Goal: Task Accomplishment & Management: Complete application form

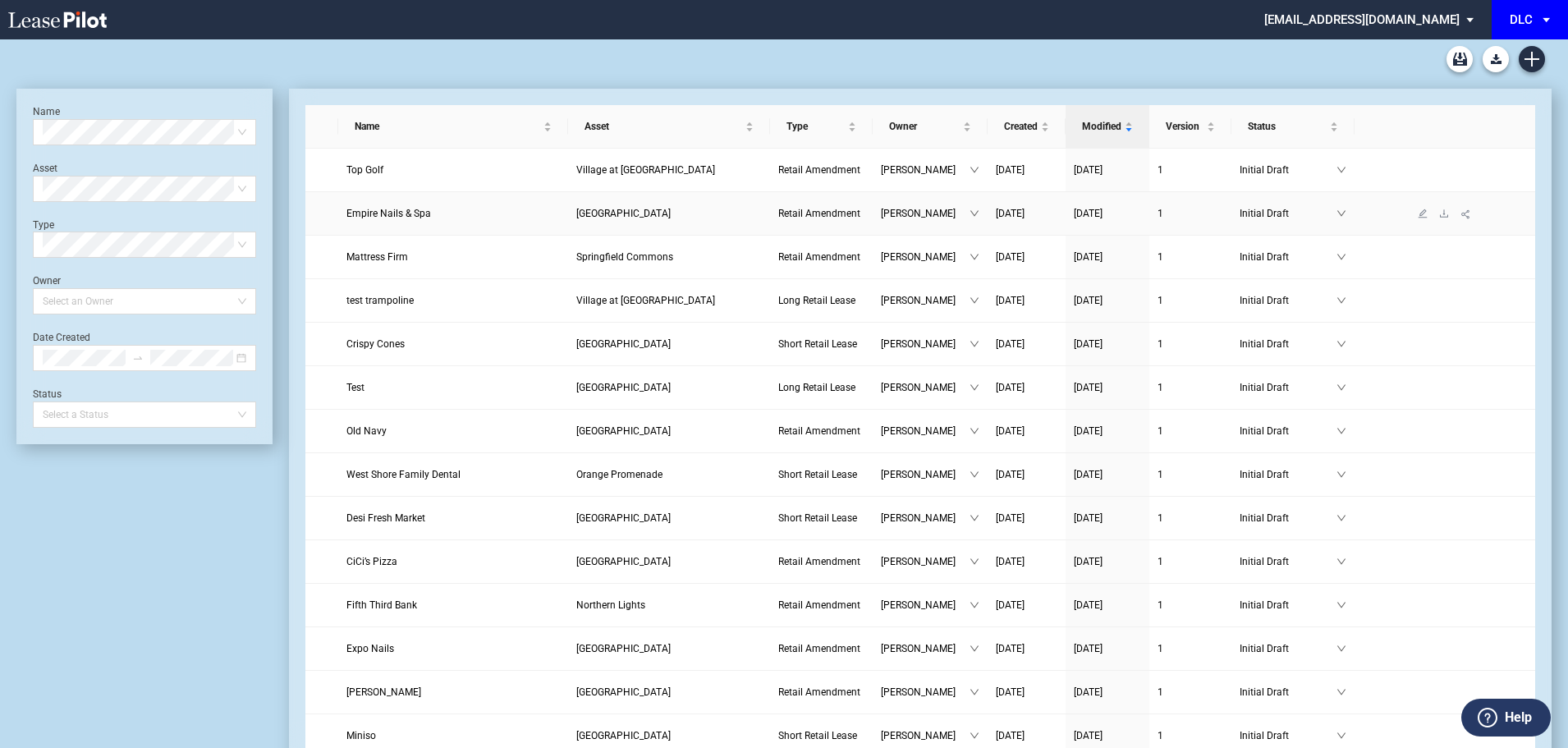
click at [553, 218] on link "Empire Nails & Spa" at bounding box center [453, 213] width 214 height 16
click at [608, 215] on span "[GEOGRAPHIC_DATA]" at bounding box center [623, 213] width 95 height 11
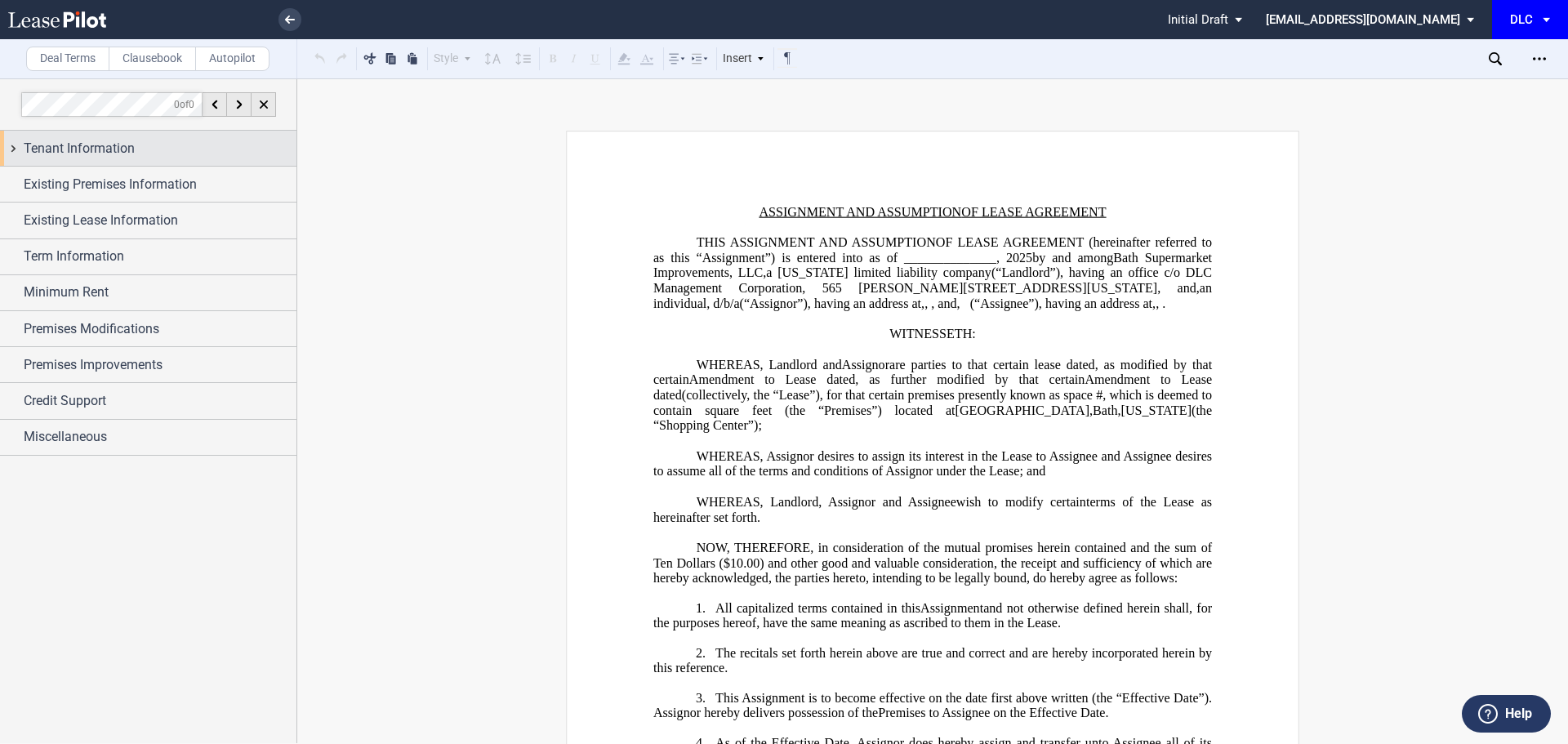
click at [124, 146] on span "Tenant Information" at bounding box center [79, 148] width 111 height 20
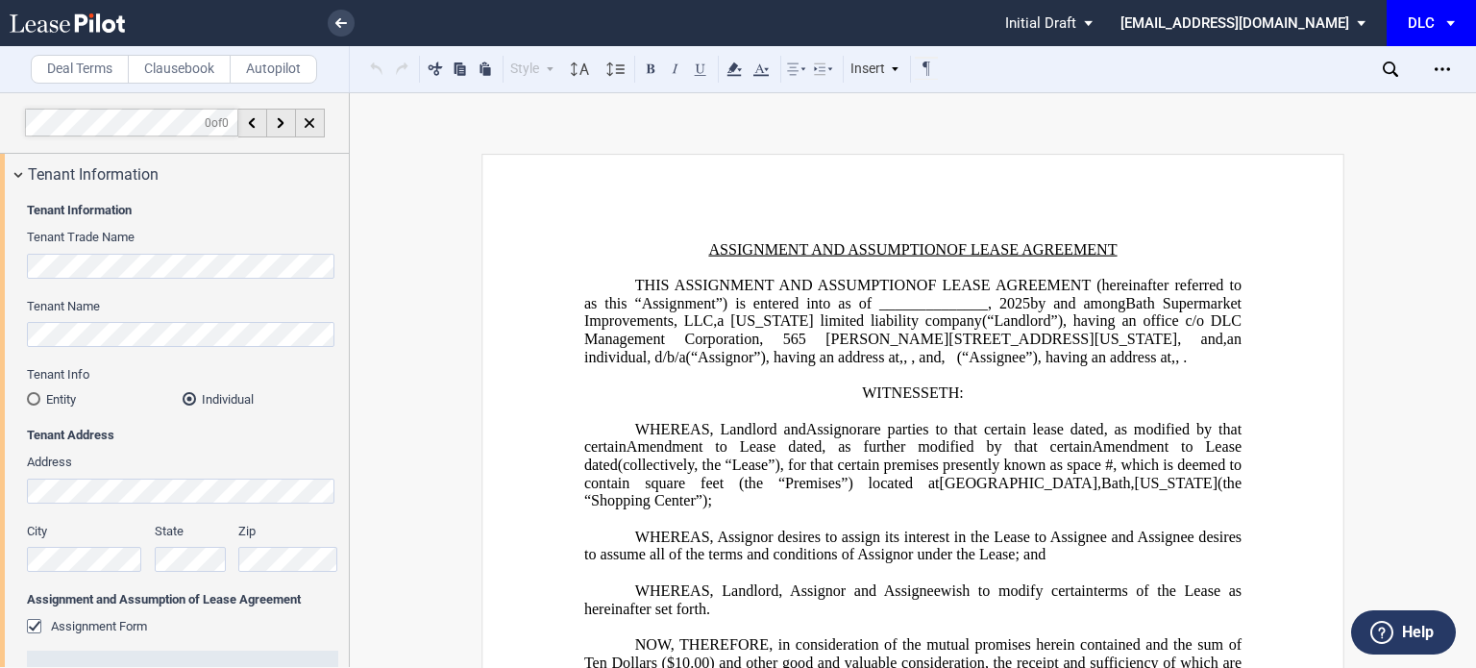
click at [0, 333] on div "Tenant Information Tenant Trade Name Tenant Name Tenant Info Entity Individual …" at bounding box center [174, 660] width 349 height 930
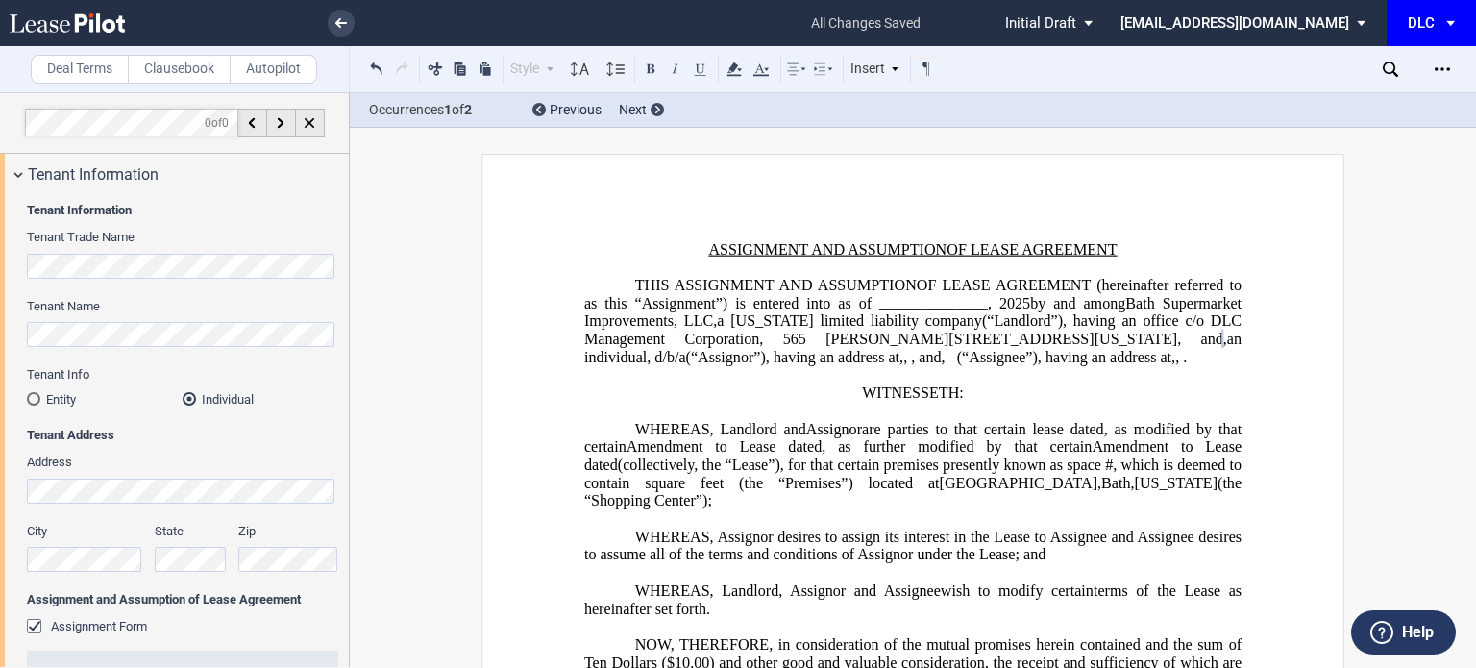
click at [12, 481] on div "Tenant Information Tenant Trade Name Tenant Name Tenant Info Entity Individual …" at bounding box center [174, 660] width 349 height 930
click at [0, 554] on div "Tenant Information Tenant Trade Name Tenant Name Tenant Info Entity Individual …" at bounding box center [174, 660] width 349 height 930
click at [143, 543] on div "City State Zip" at bounding box center [182, 557] width 335 height 68
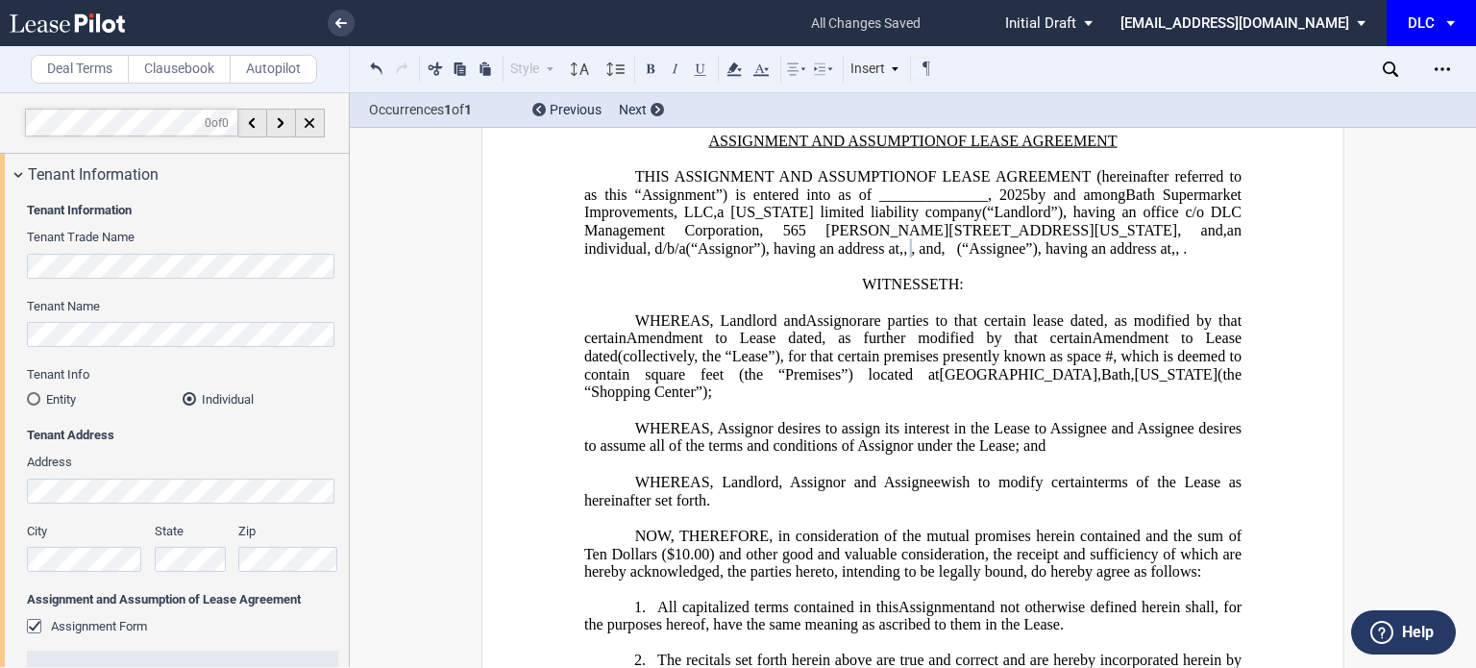
scroll to position [192, 0]
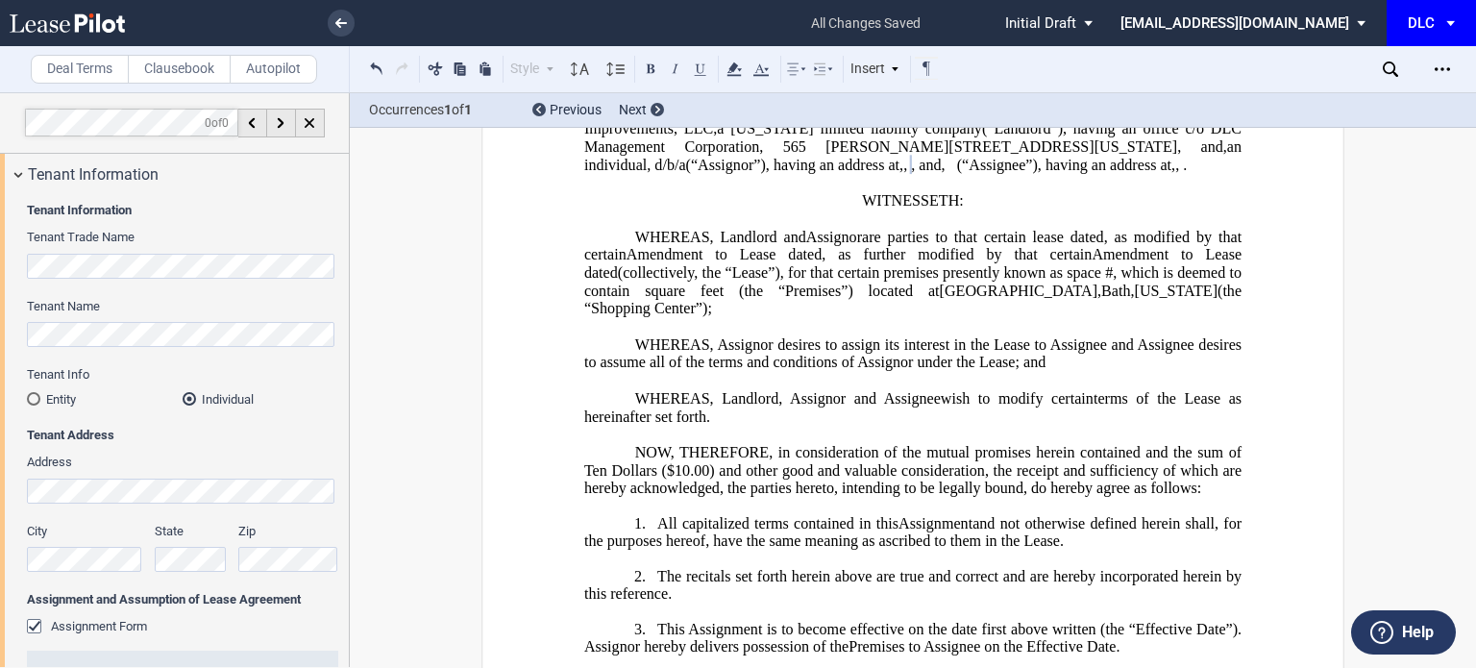
drag, startPoint x: 815, startPoint y: 286, endPoint x: 836, endPoint y: 286, distance: 21.1
click at [815, 263] on span "Amendment to Lease dated" at bounding box center [724, 254] width 195 height 17
click at [822, 263] on span "Amendment to Lease dated" at bounding box center [724, 254] width 195 height 17
click at [742, 263] on span "Amendment to Lease dated" at bounding box center [724, 254] width 195 height 17
click at [772, 263] on span "Amendment to Lease dated" at bounding box center [724, 254] width 195 height 17
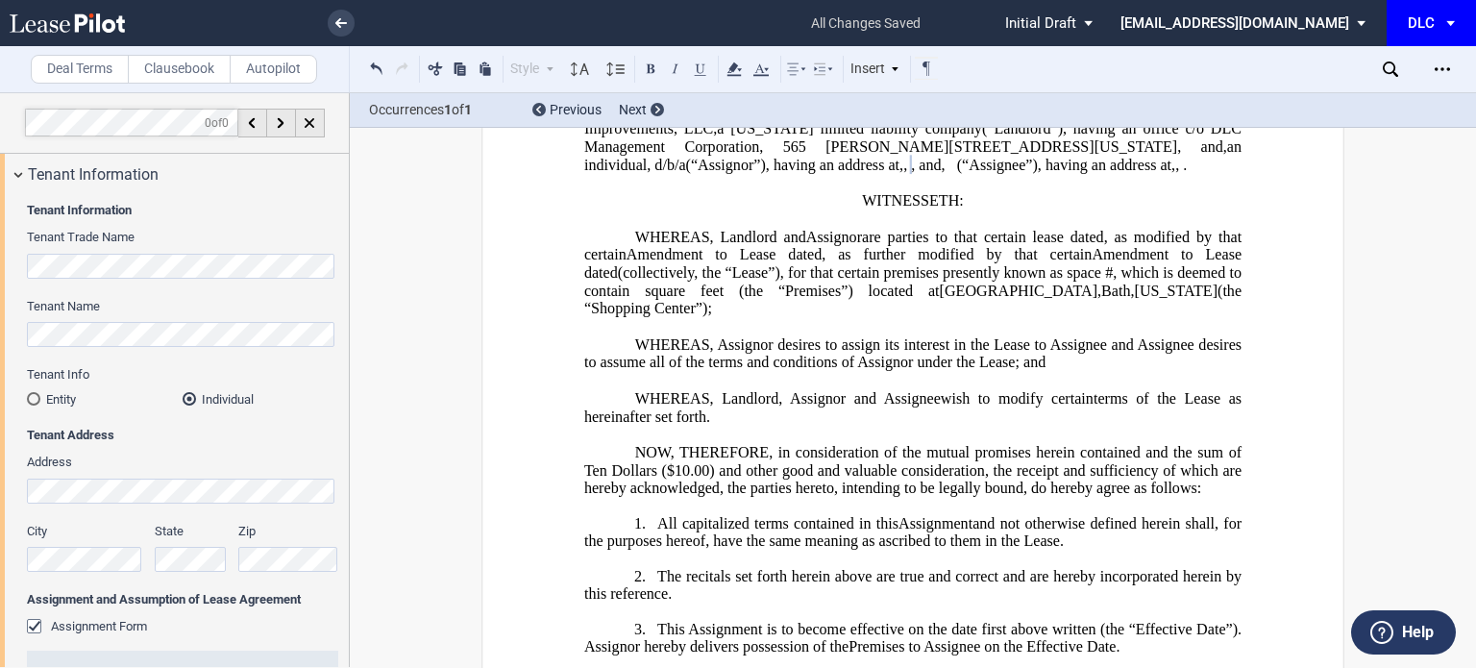
click at [725, 262] on span ", as modified by that certain" at bounding box center [914, 245] width 661 height 35
click at [760, 263] on span "Amendment to Lease dated" at bounding box center [724, 254] width 195 height 17
click at [806, 263] on span "Amendment to Lease dated" at bounding box center [724, 254] width 195 height 17
click at [822, 263] on span "Amendment to Lease dated" at bounding box center [724, 254] width 195 height 17
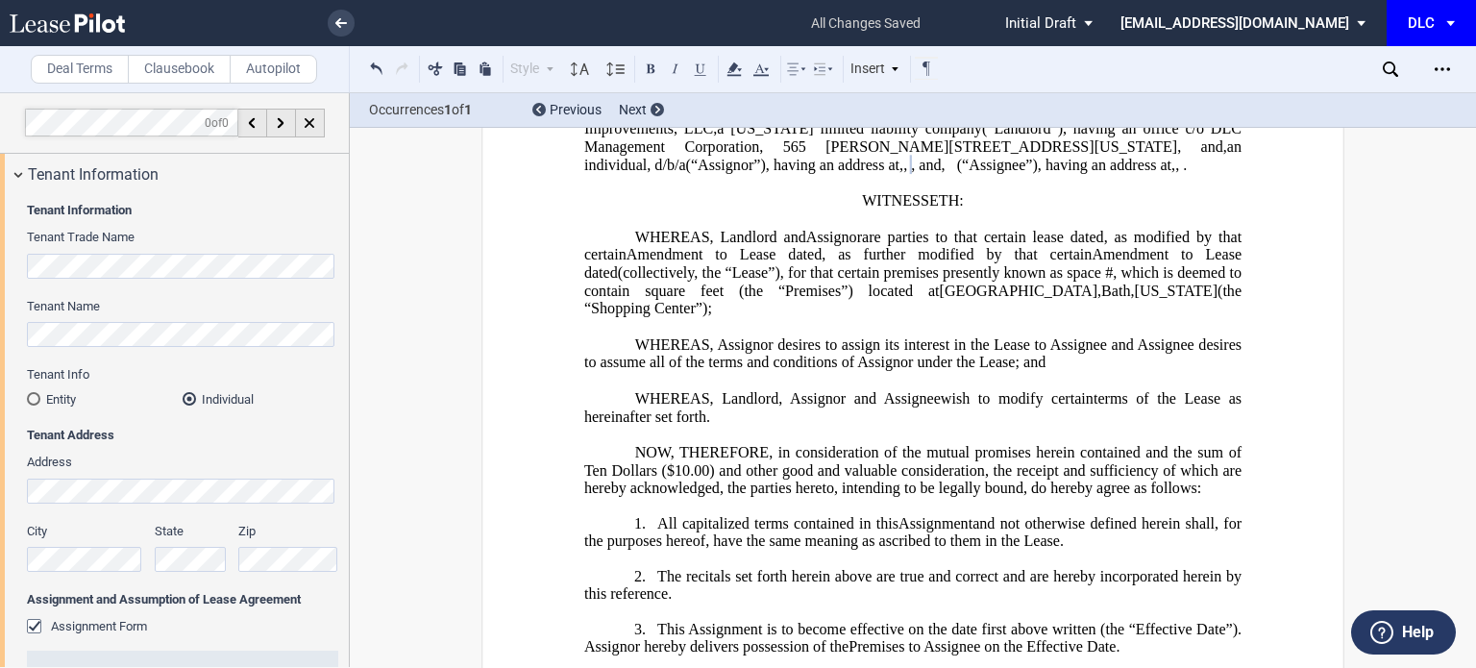
scroll to position [0, 0]
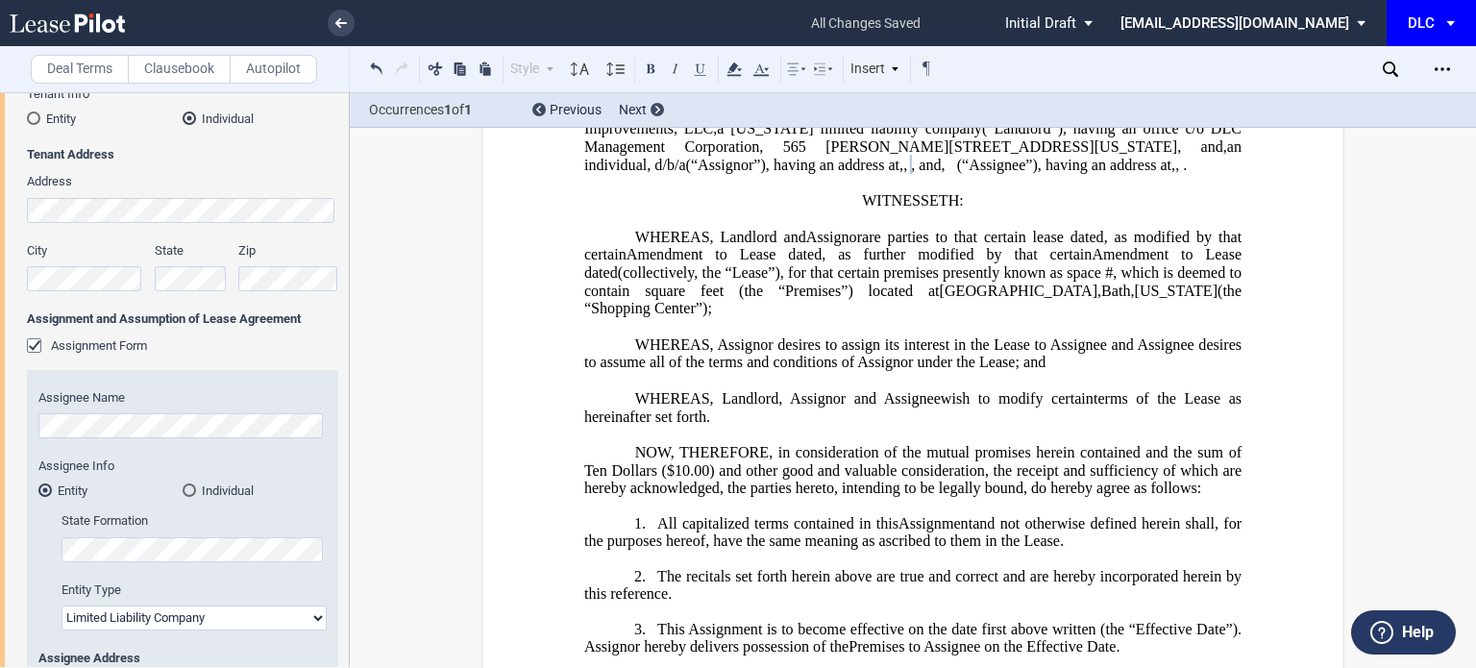
click at [1058, 263] on span ", as further modified by that certain" at bounding box center [957, 254] width 270 height 17
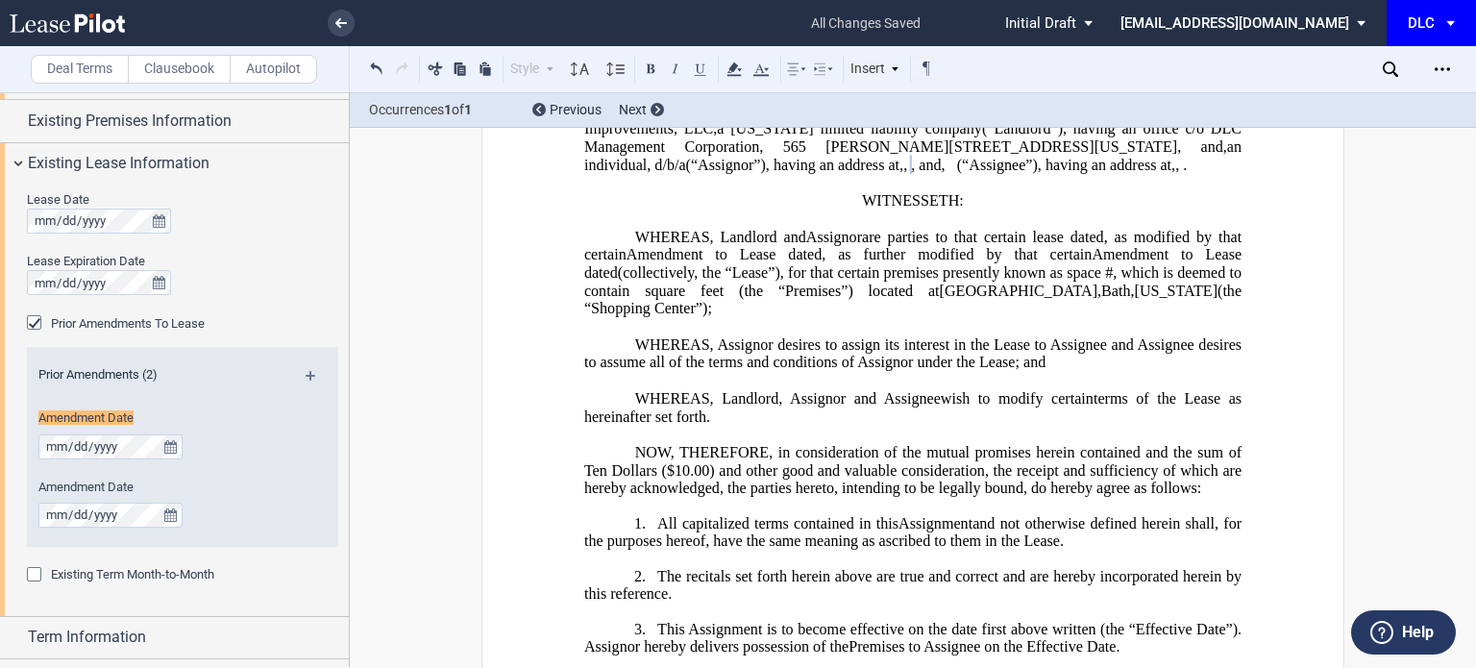
click at [740, 263] on span "Amendment to Lease dated" at bounding box center [724, 254] width 195 height 17
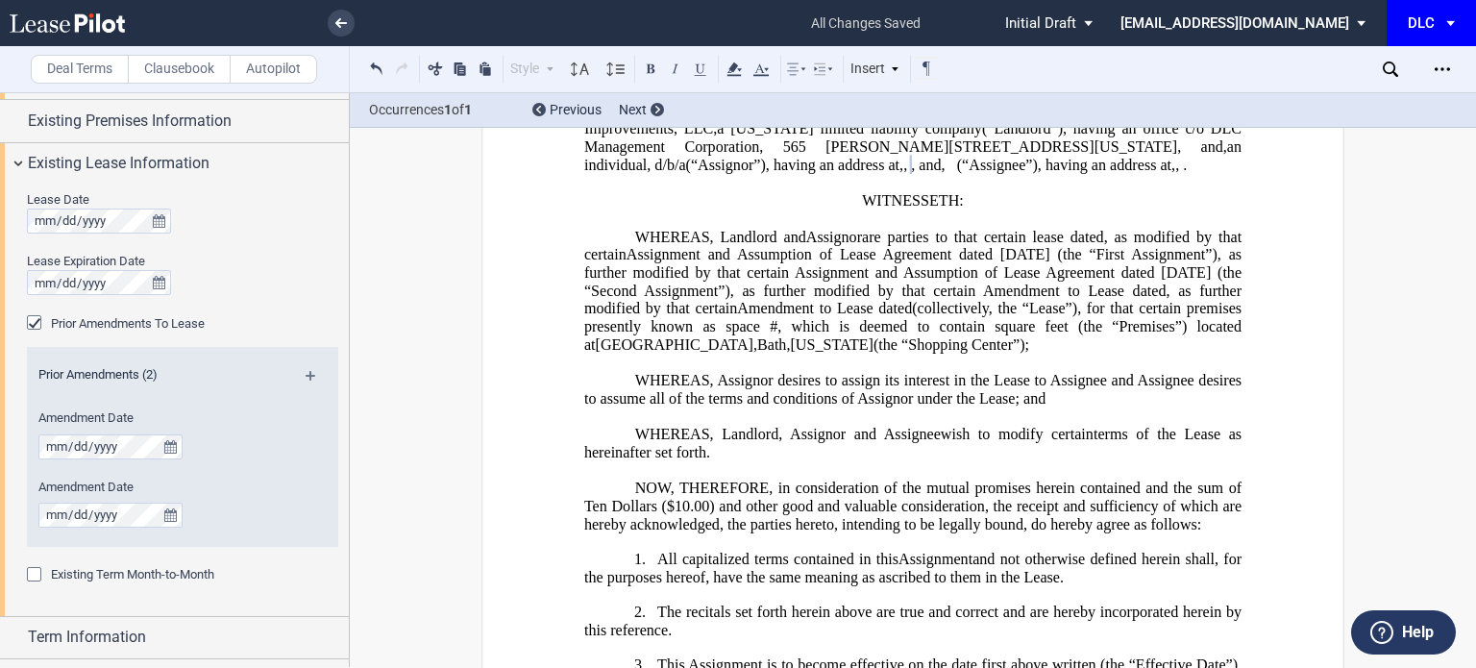
click at [753, 316] on span ", as further modified by that certain" at bounding box center [914, 299] width 661 height 35
click at [1074, 317] on span "(collectively, the “Lease”)" at bounding box center [1156, 308] width 164 height 17
click at [1188, 316] on span "(the “First Amendment”), as further modified by that certain" at bounding box center [914, 299] width 660 height 35
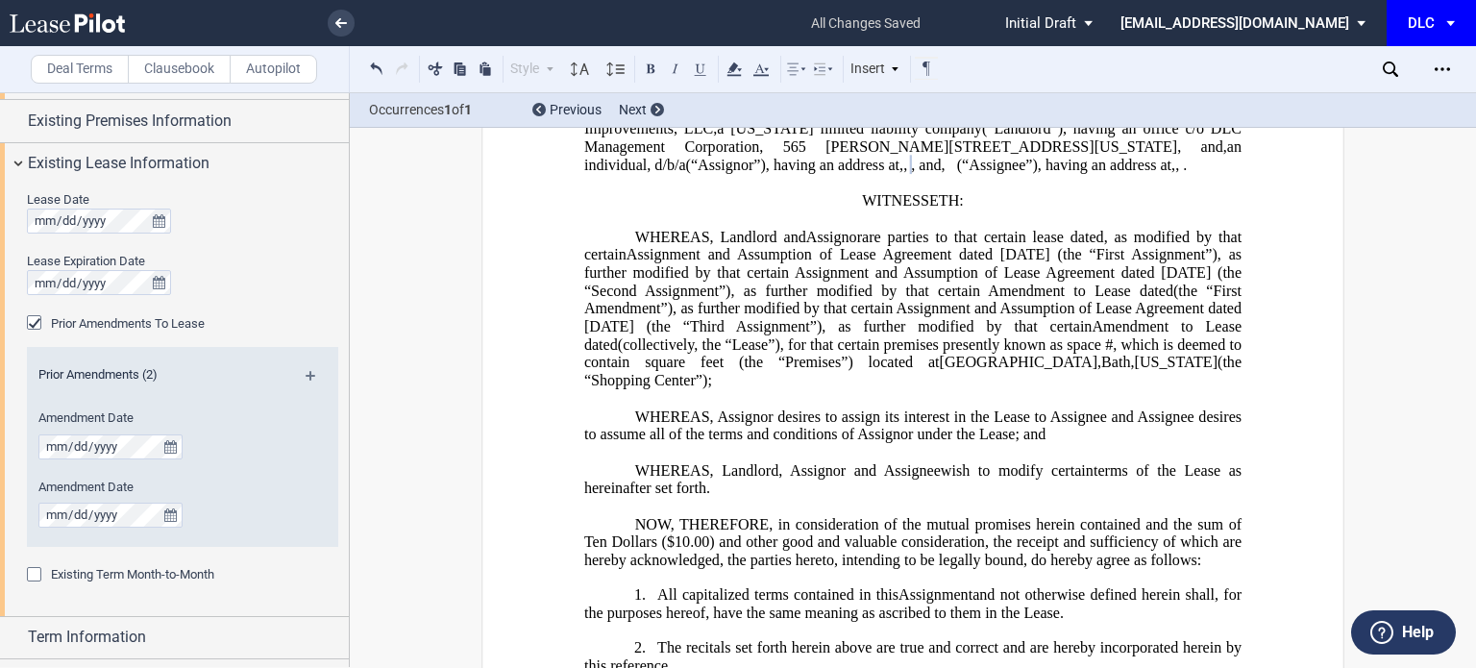
click at [781, 353] on span "(collectively, the “Lease”)" at bounding box center [699, 343] width 162 height 17
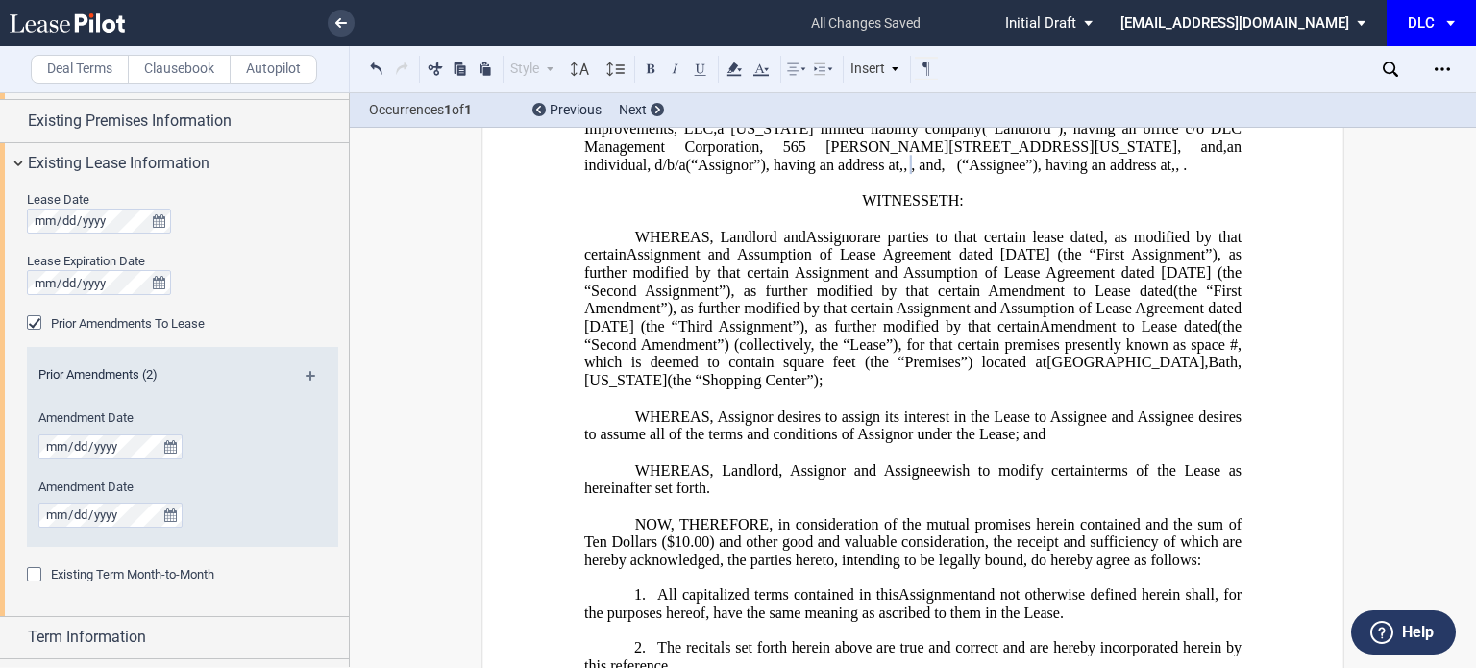
click at [1237, 353] on span "(the “Second Amendment”) (collectively, the “Lease”)" at bounding box center [914, 335] width 661 height 35
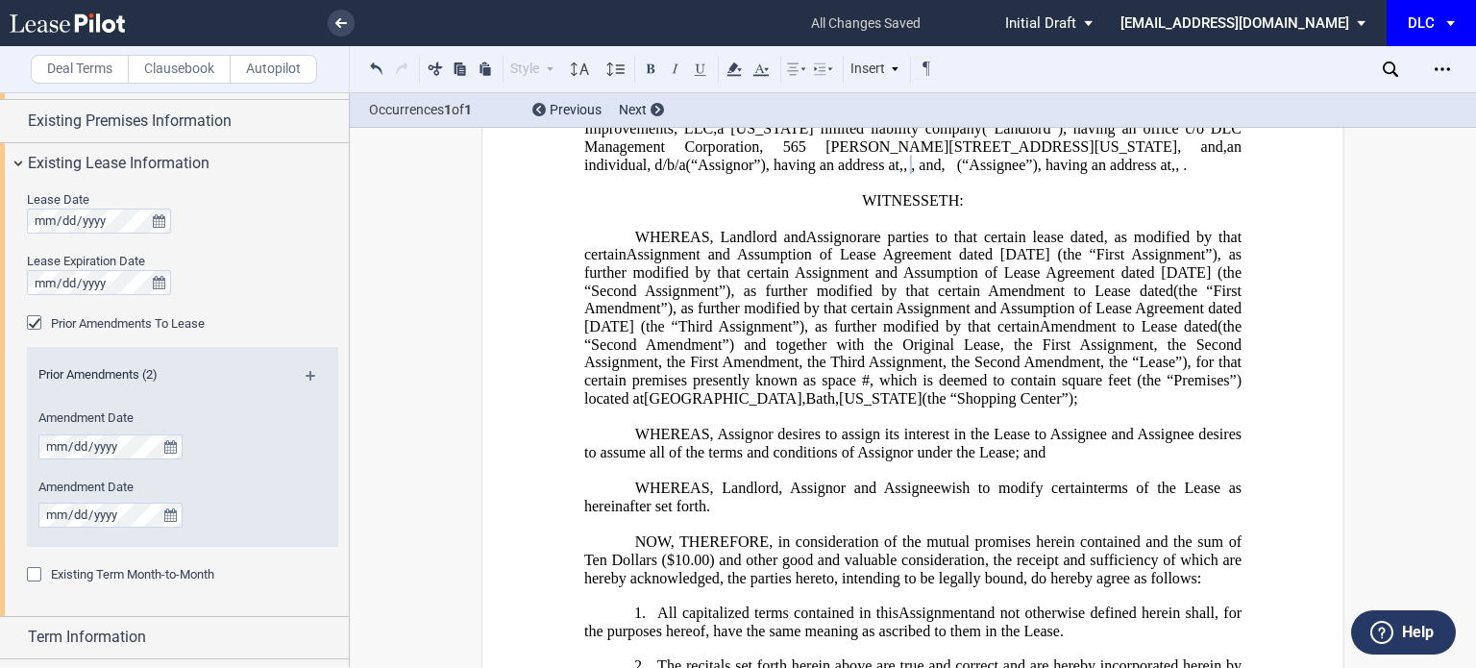
click at [1184, 371] on span "(the “Second Amendment”) and together with the Original Lease, the First Assign…" at bounding box center [914, 344] width 661 height 53
click at [873, 371] on span "(the “Second Amendment”) and together with the Original Lease, the First Assign…" at bounding box center [914, 344] width 661 height 53
click at [992, 371] on span "(the “Second Amendment”) and together with the Original Lease, the First Assign…" at bounding box center [914, 344] width 661 height 53
click at [1203, 371] on span "(the “Second Amendment”) and together with the Original Lease, the First Assign…" at bounding box center [914, 344] width 661 height 53
click at [738, 299] on span "Assignment and Assumption of Lease Agreement dated September 12, 2017 (the “Fir…" at bounding box center [914, 272] width 661 height 53
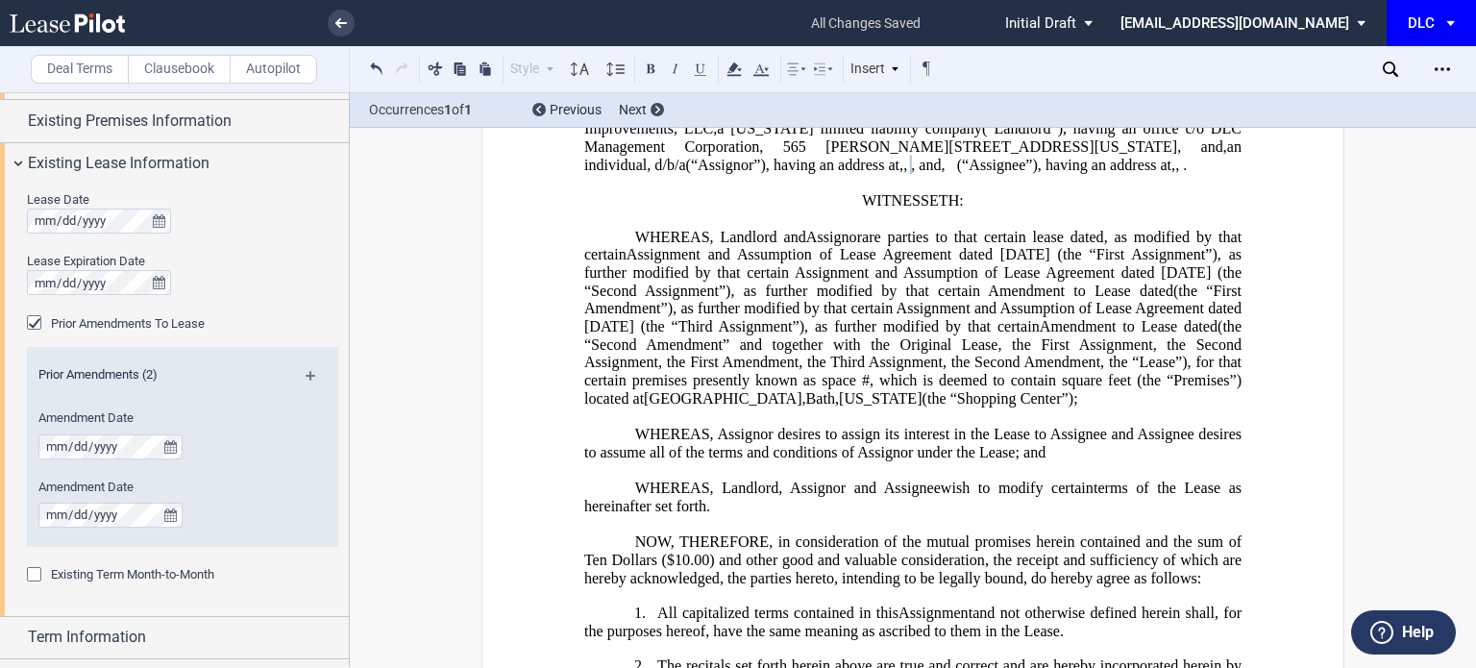
click at [1217, 262] on span ", as modified by that certain" at bounding box center [914, 245] width 661 height 35
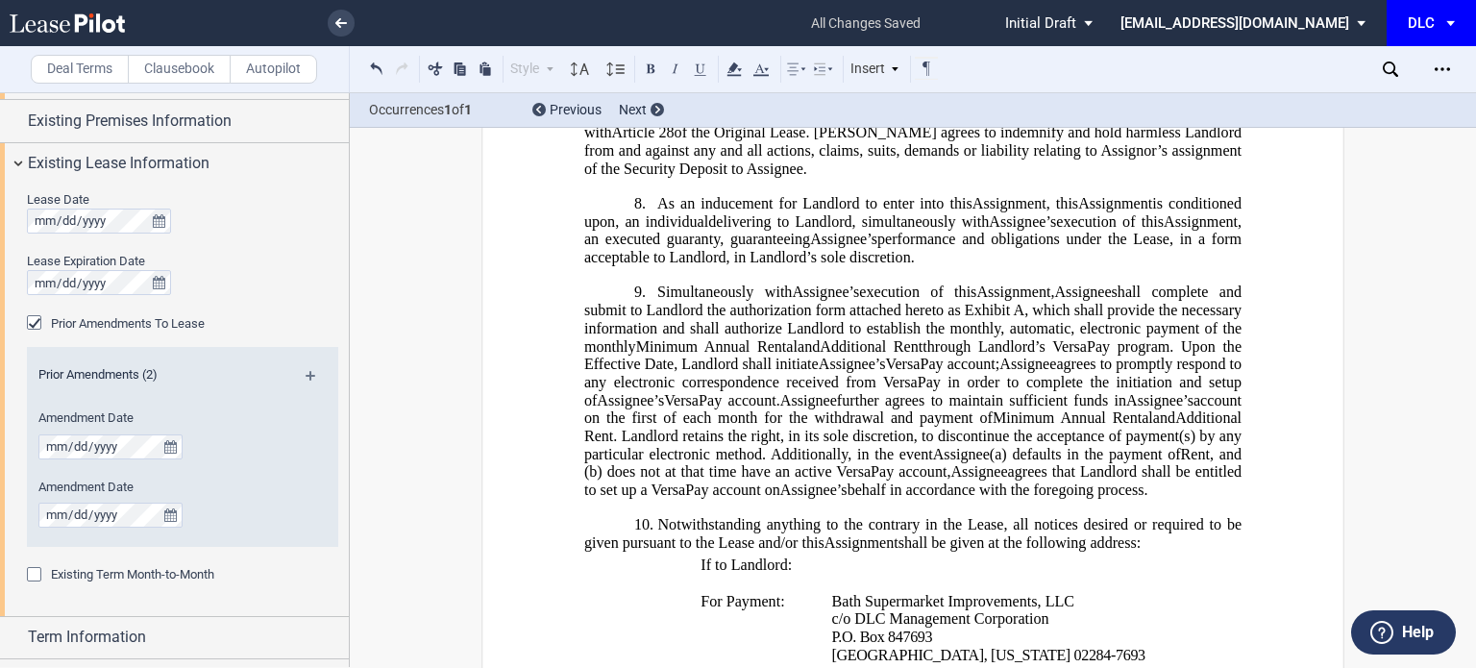
scroll to position [1250, 0]
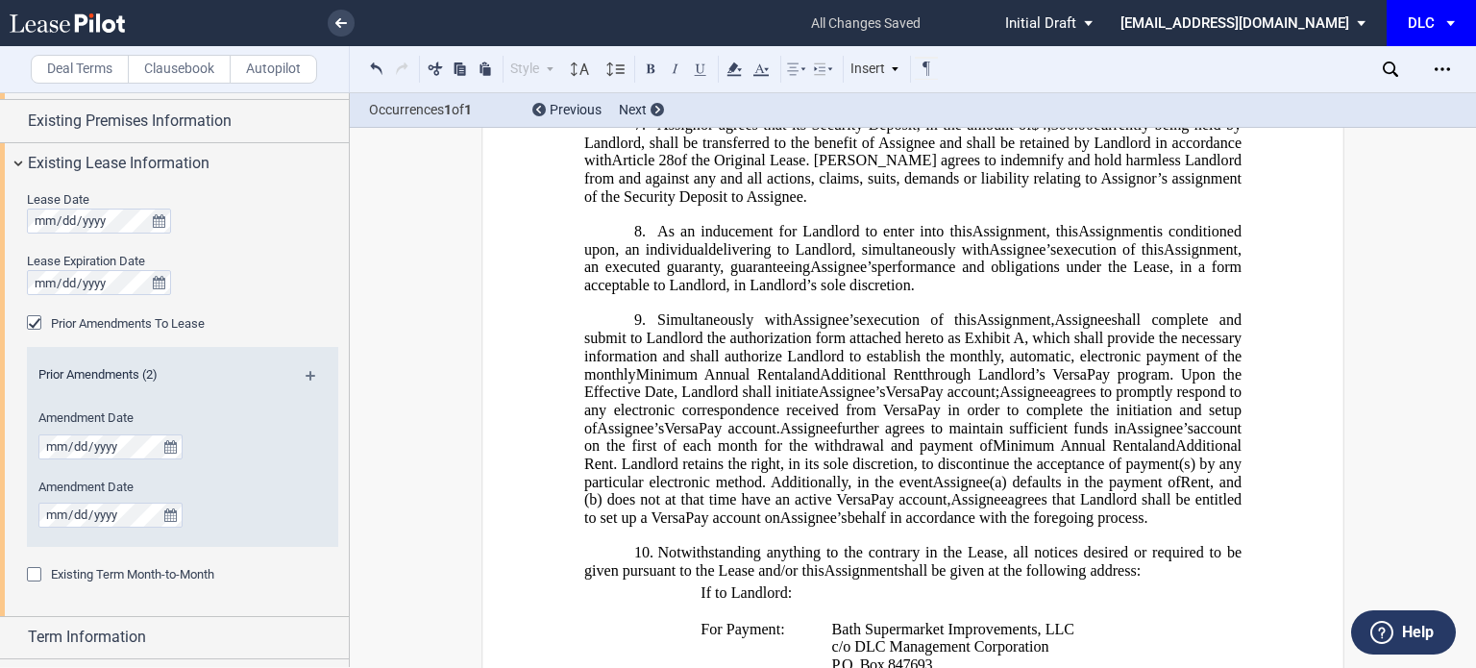
click at [854, 258] on span "delivering to Landlord, simultaneously with" at bounding box center [848, 248] width 281 height 17
click at [1441, 65] on icon "Open Lease options menu" at bounding box center [1442, 69] width 15 height 15
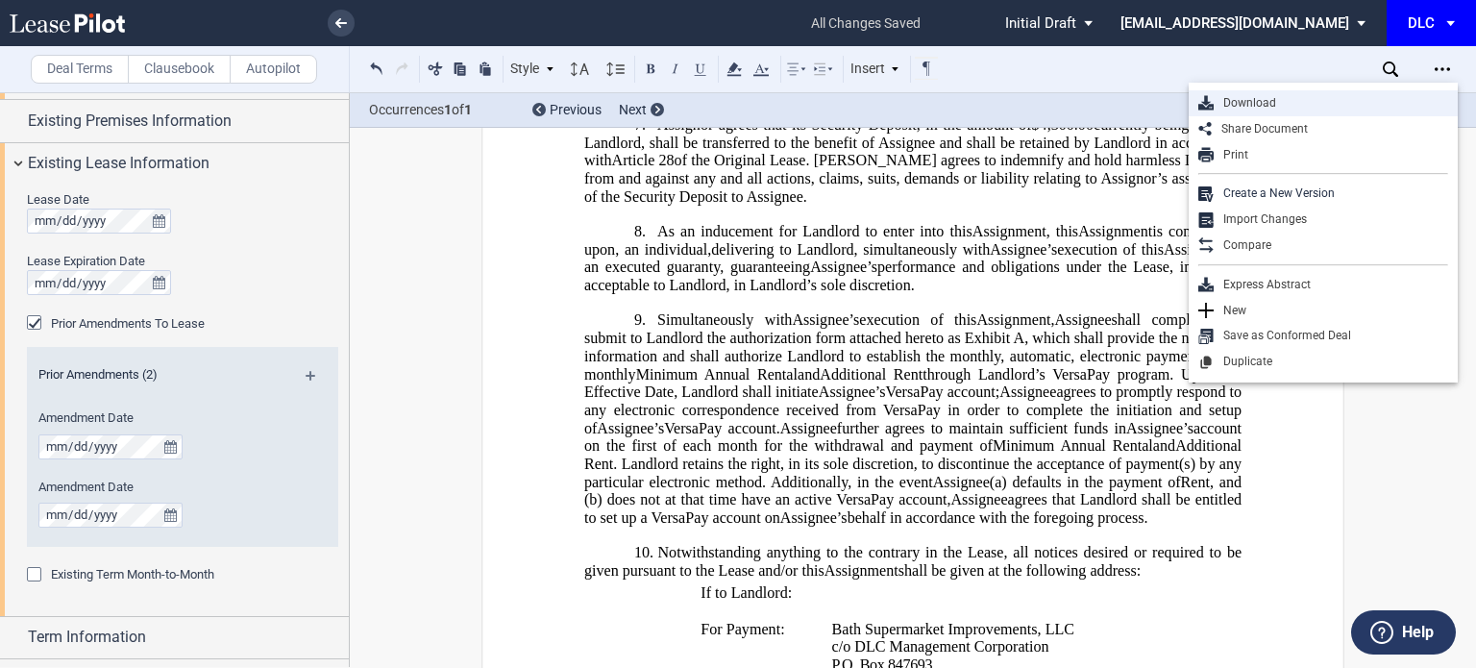
click at [1243, 101] on div "Download" at bounding box center [1331, 103] width 235 height 16
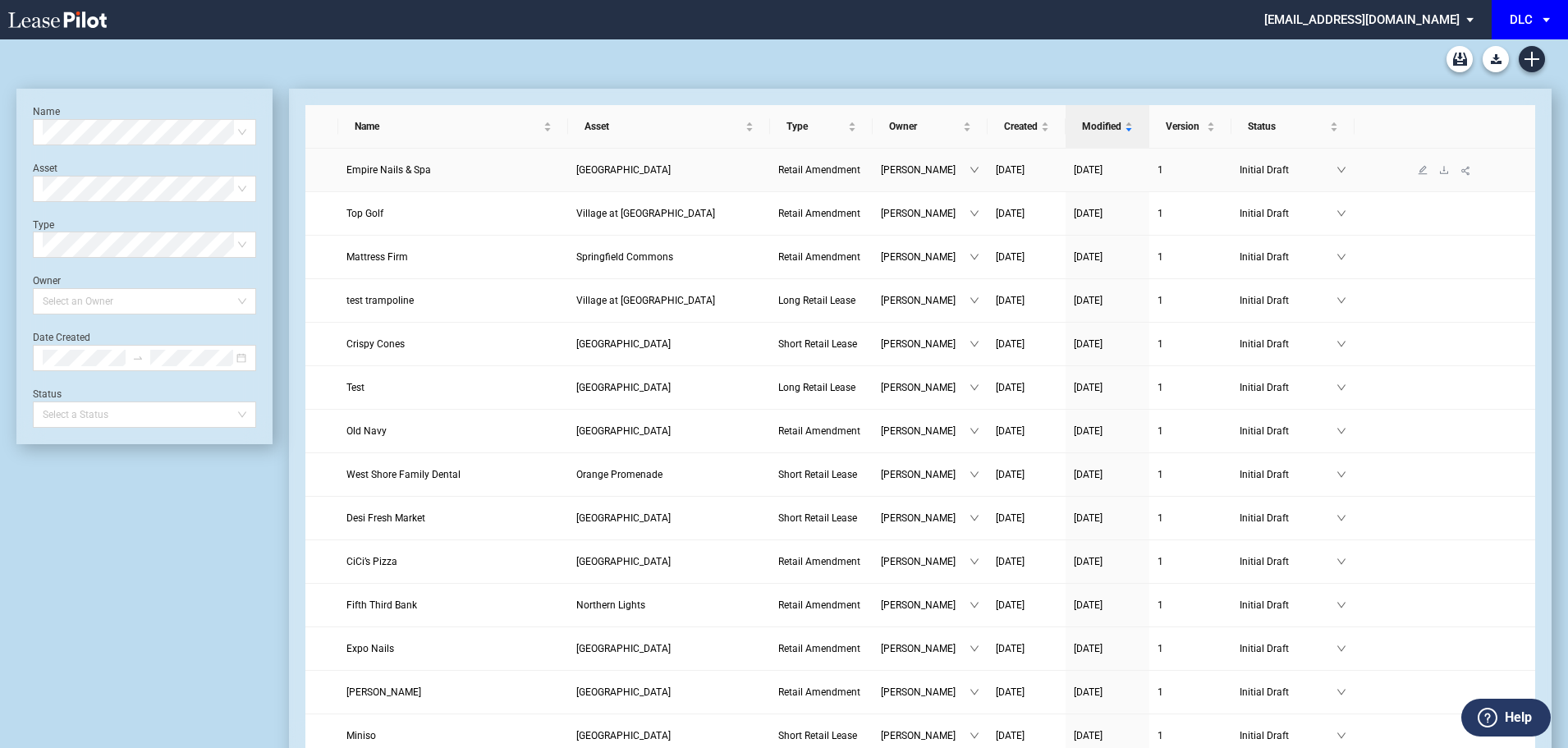
click at [490, 171] on link "Empire Nails & Spa" at bounding box center [453, 169] width 214 height 16
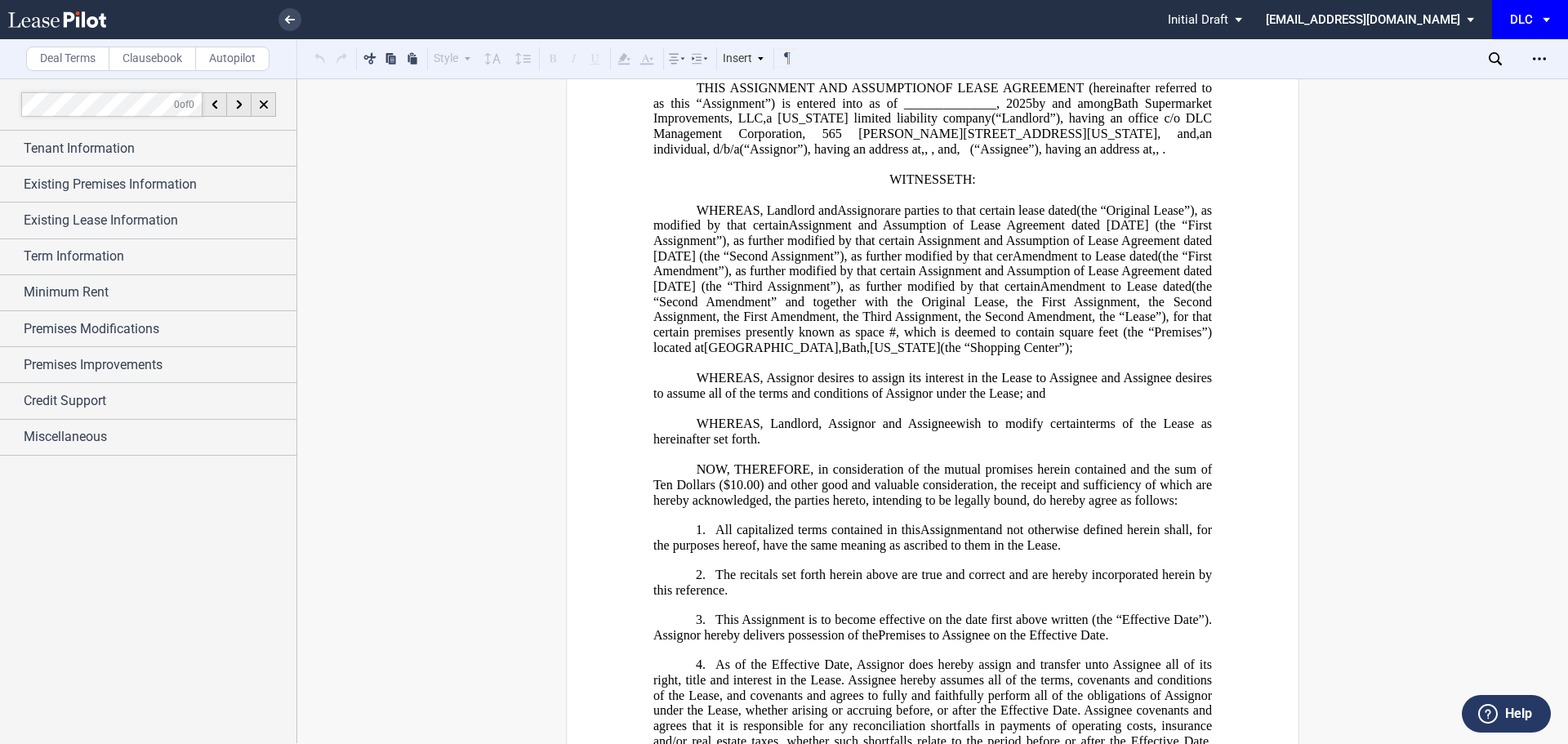
scroll to position [163, 0]
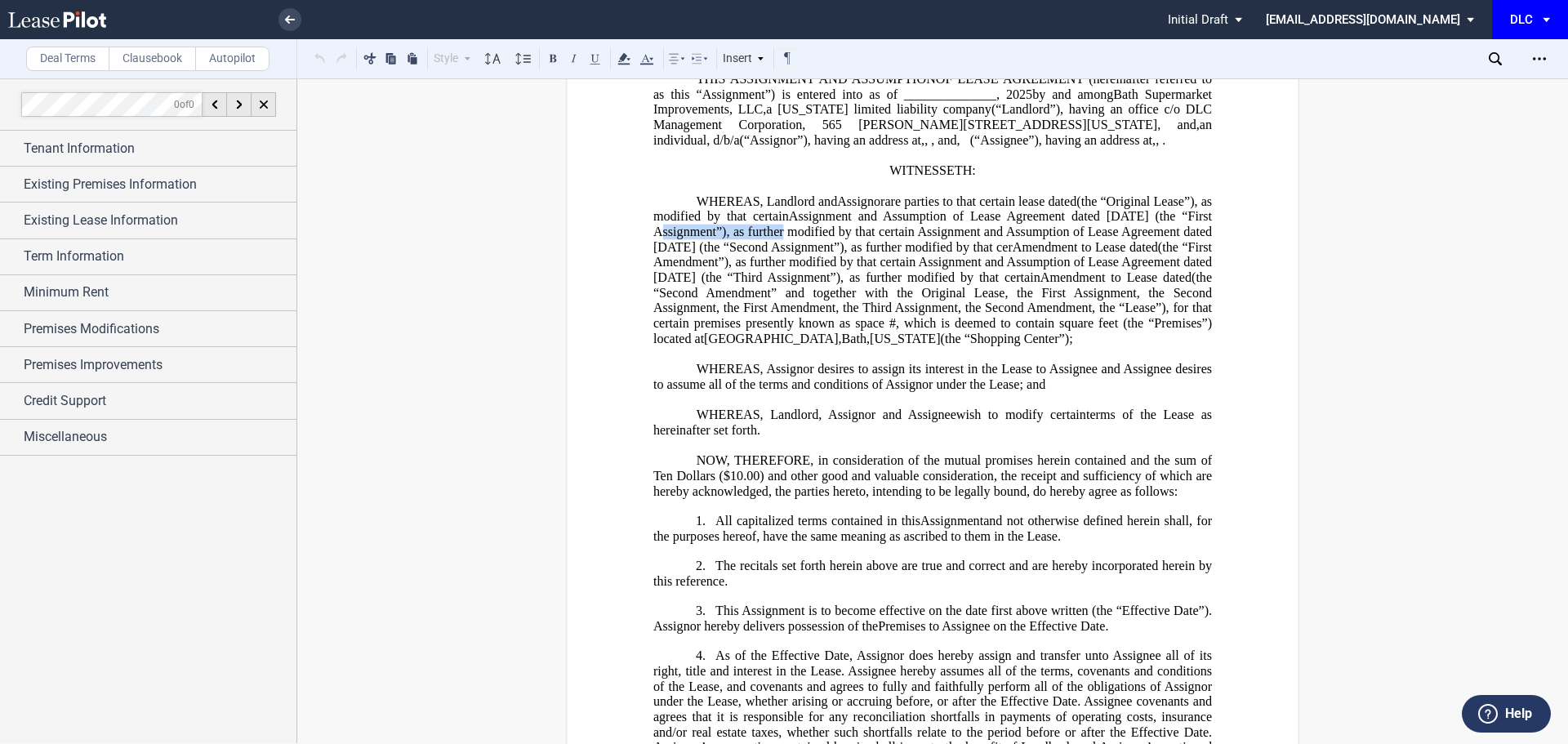
drag, startPoint x: 769, startPoint y: 262, endPoint x: 987, endPoint y: 256, distance: 218.1
click at [899, 254] on span "Assignment and Assumption of Lease Agreement dated [DATE] (the “First Assignmen…" at bounding box center [933, 231] width 561 height 45
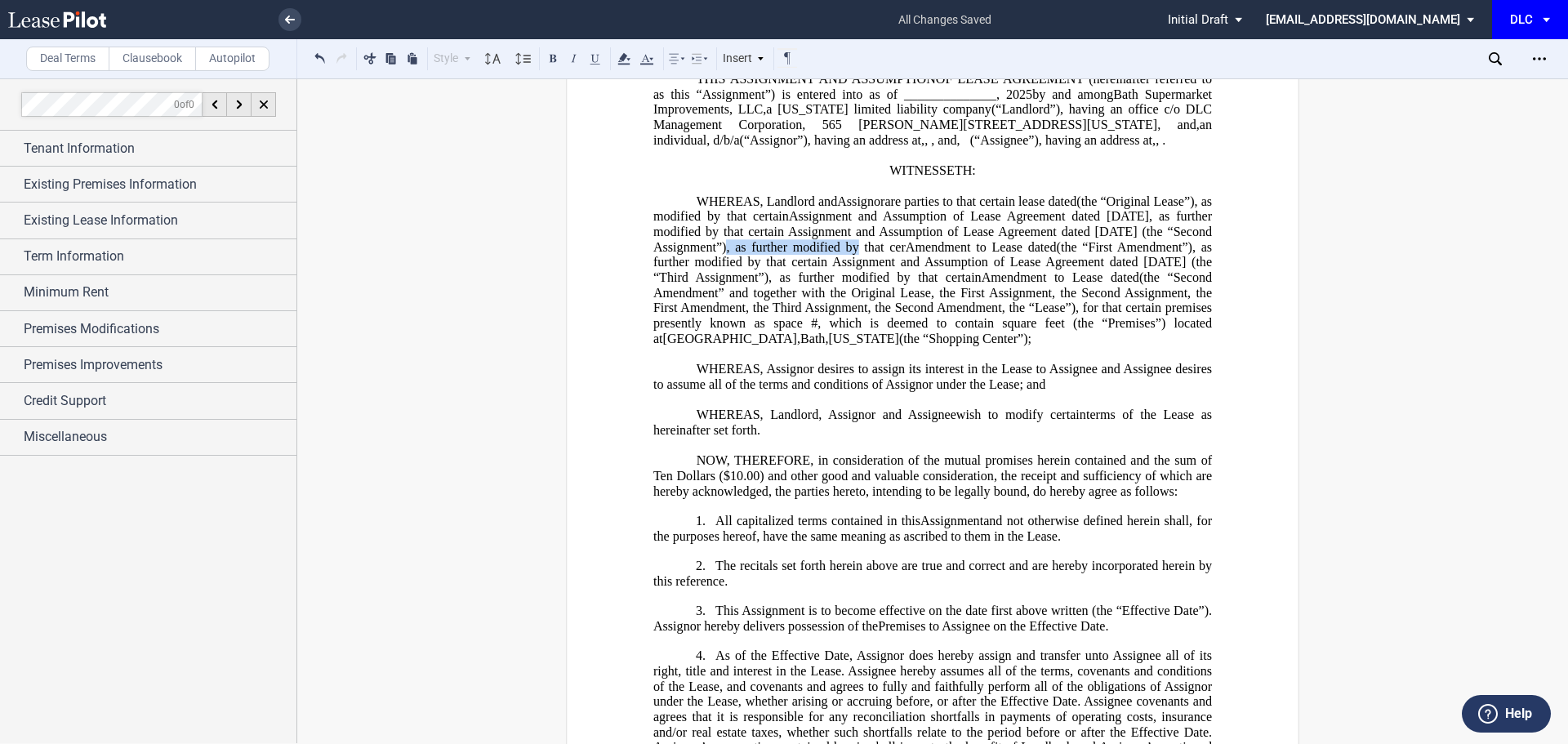
drag, startPoint x: 799, startPoint y: 279, endPoint x: 942, endPoint y: 273, distance: 143.1
click at [942, 254] on span "Assignment and Assumption of Lease Agreement dated [DATE], as further modified …" at bounding box center [933, 231] width 561 height 45
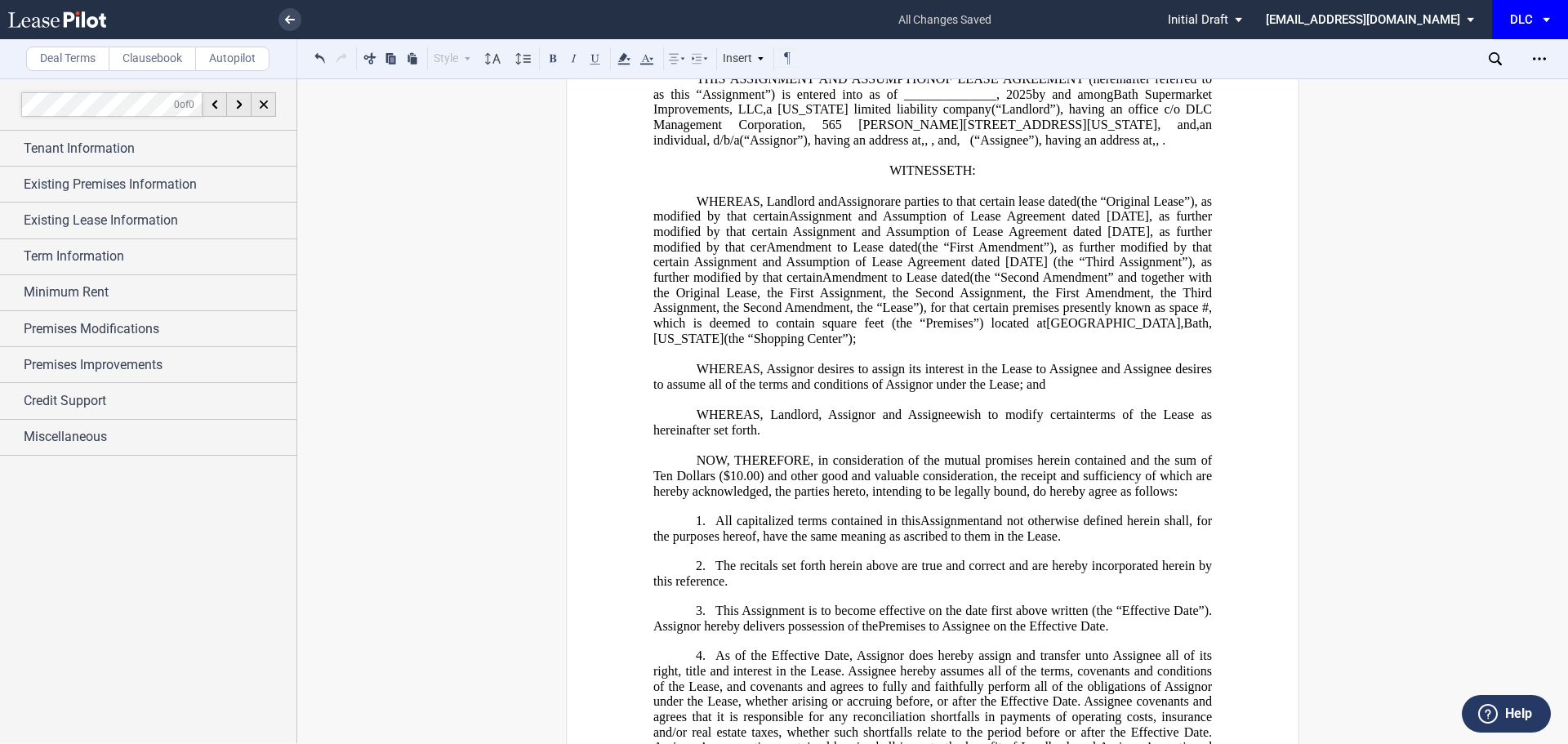
click at [959, 254] on span "Assignment and Assumption of Lease Agreement dated [DATE], as further modified …" at bounding box center [933, 231] width 561 height 45
drag, startPoint x: 781, startPoint y: 295, endPoint x: 647, endPoint y: 293, distance: 134.0
drag, startPoint x: 648, startPoint y: 308, endPoint x: 786, endPoint y: 305, distance: 138.0
click at [786, 285] on span ", as further modified by that certain Assignment and Assumption of Lease Agreem…" at bounding box center [933, 262] width 561 height 45
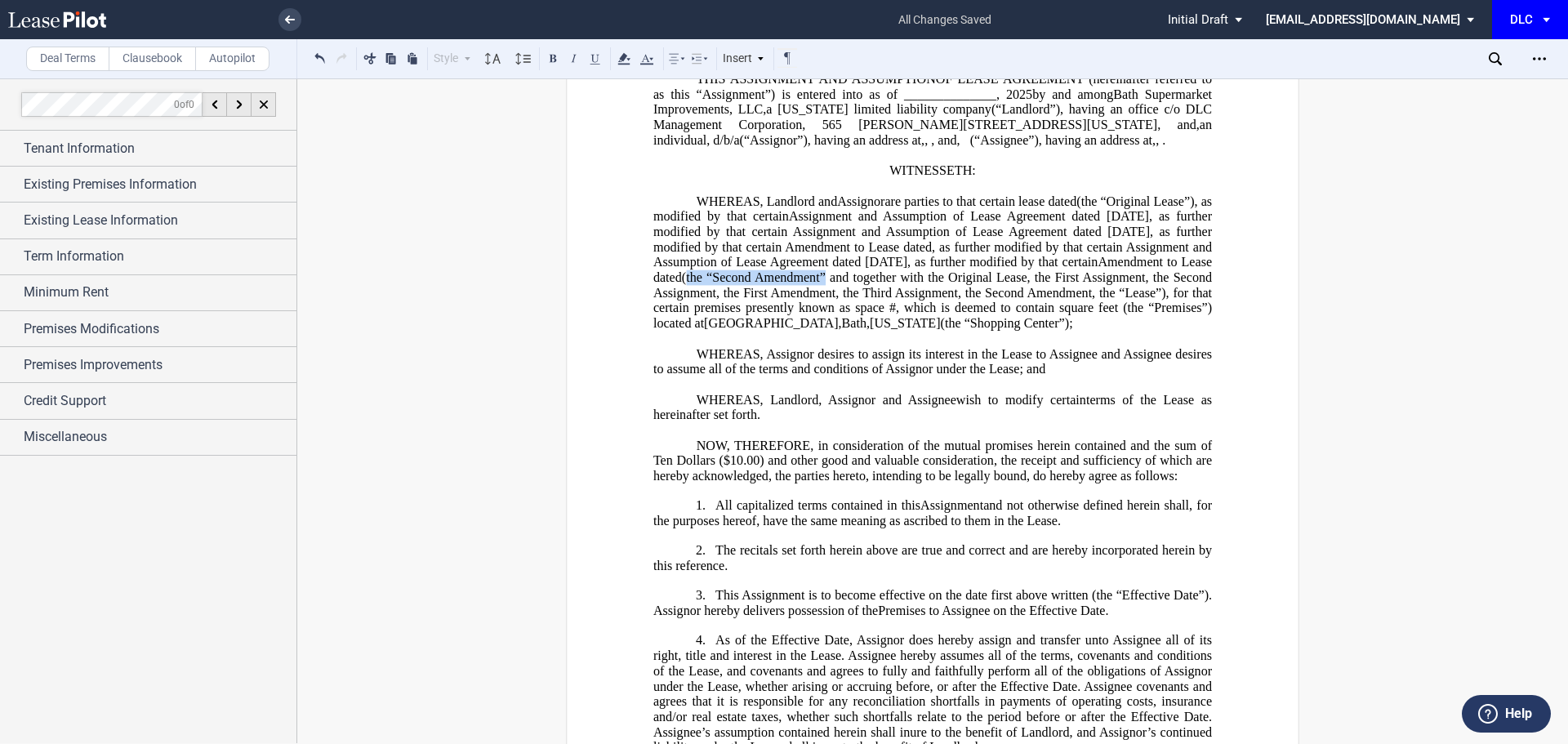
drag, startPoint x: 714, startPoint y: 324, endPoint x: 1139, endPoint y: 304, distance: 425.5
click at [1139, 300] on span "(the “Second Amendment” and together with the Original Lease, the First Assignm…" at bounding box center [933, 285] width 561 height 30
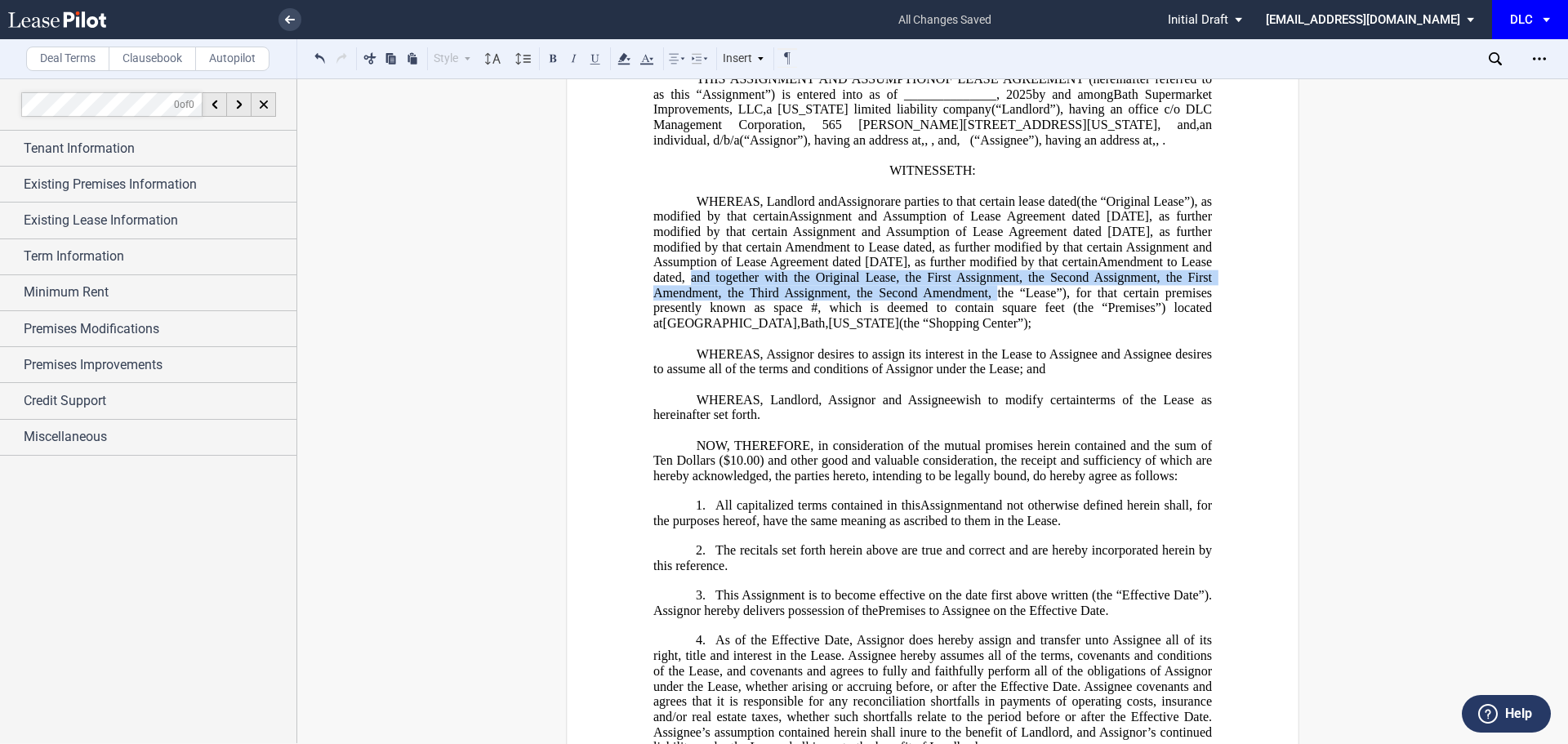
drag, startPoint x: 1142, startPoint y: 307, endPoint x: 855, endPoint y: 341, distance: 289.0
click at [855, 300] on span ", and together with the Original Lease, the First Assignment, the Second Assign…" at bounding box center [933, 285] width 561 height 30
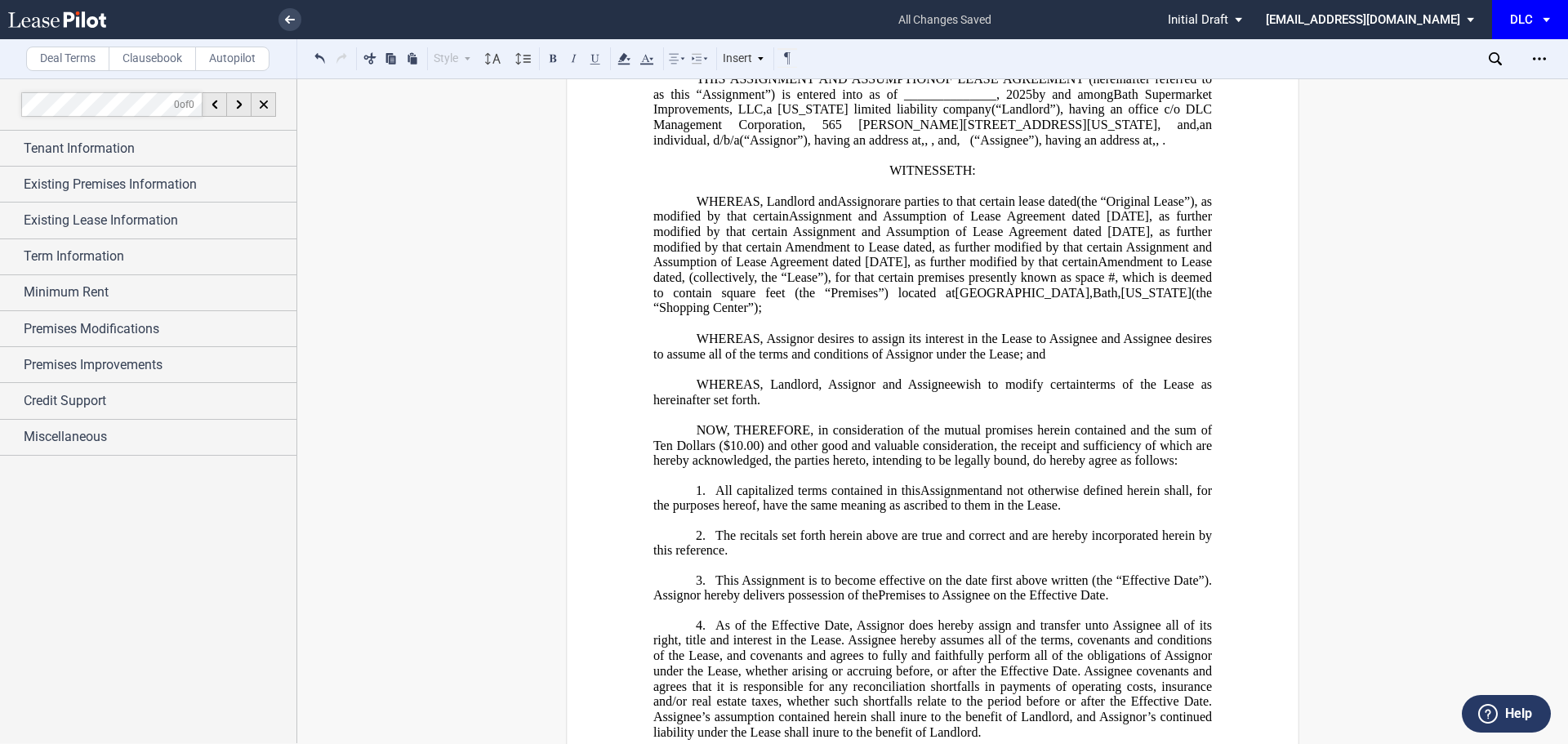
click at [828, 285] on span ", (collectively, the “Lease”)" at bounding box center [755, 277] width 146 height 14
click at [836, 223] on span "(the “Original Lease”), as modified by that certain" at bounding box center [933, 208] width 561 height 30
click at [1542, 53] on icon "Open Lease options menu" at bounding box center [1538, 59] width 13 height 13
click at [1360, 88] on div "Download" at bounding box center [1444, 87] width 200 height 14
